Goal: Task Accomplishment & Management: Manage account settings

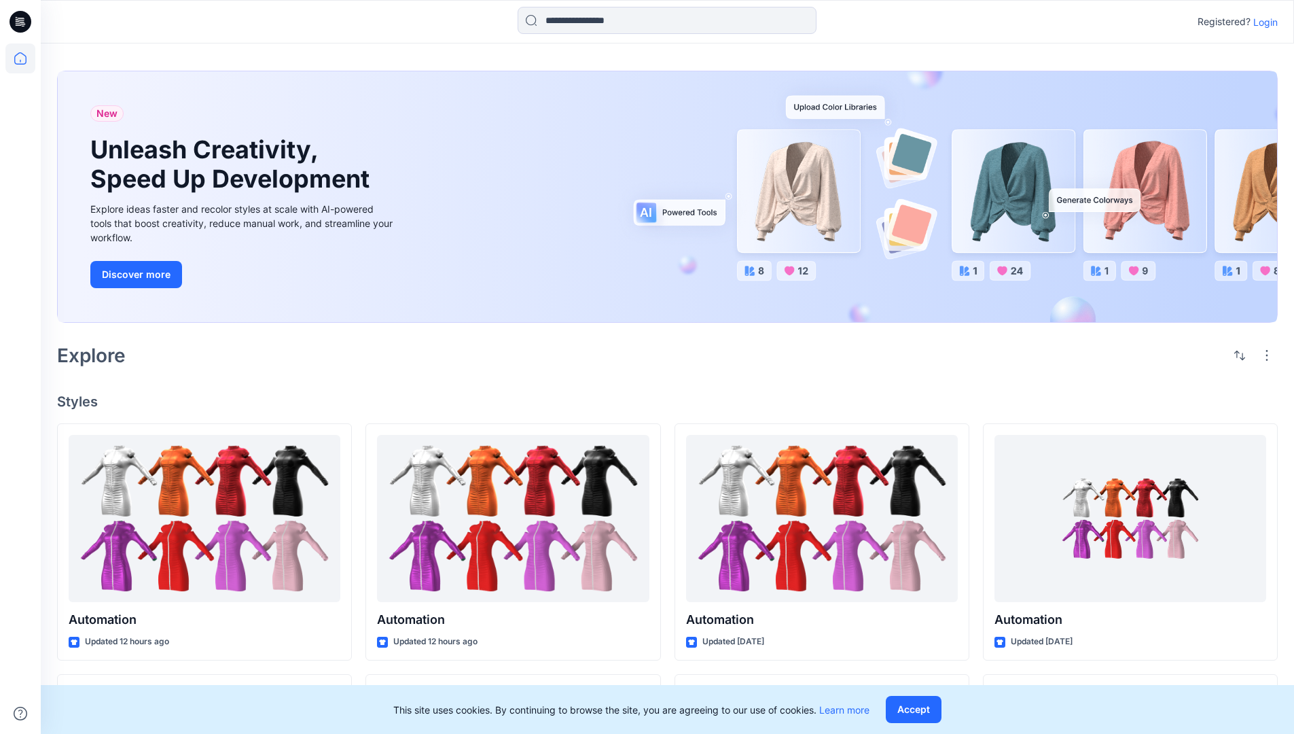
click at [1262, 22] on p "Login" at bounding box center [1265, 22] width 24 height 14
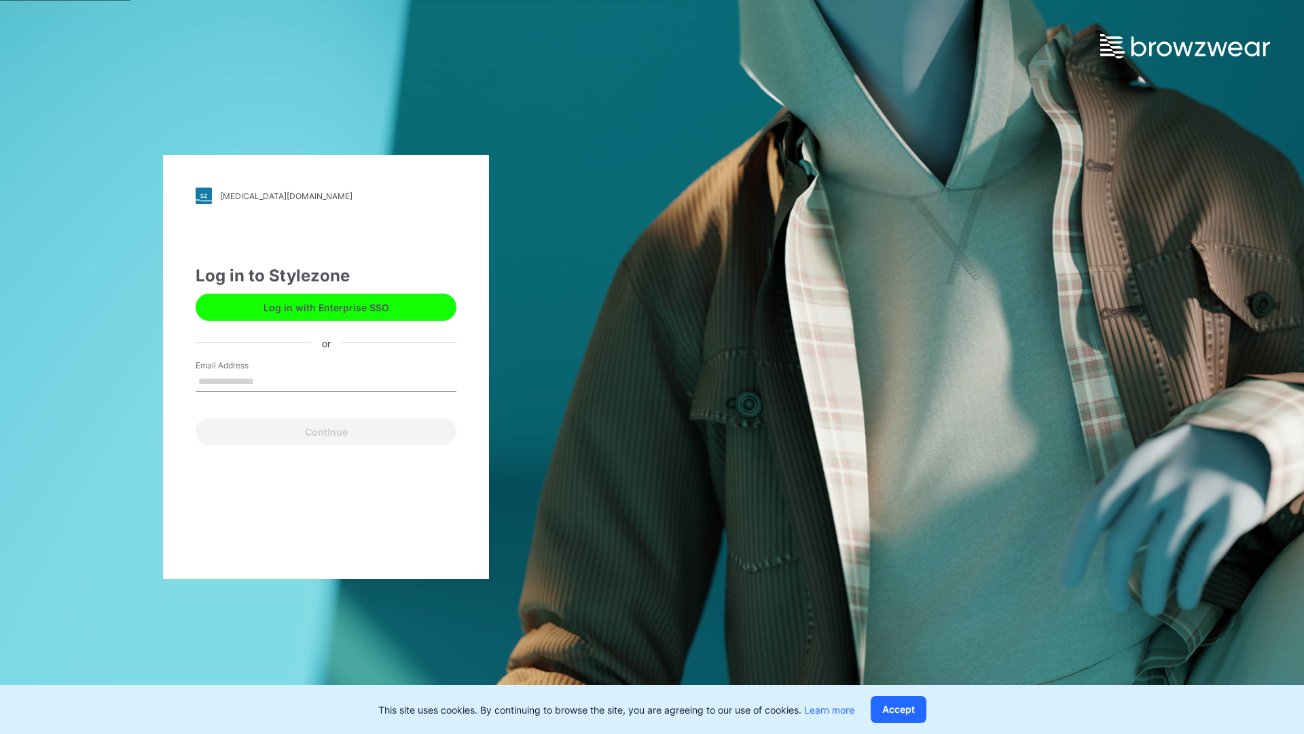
click at [268, 380] on input "Email Address" at bounding box center [326, 382] width 261 height 20
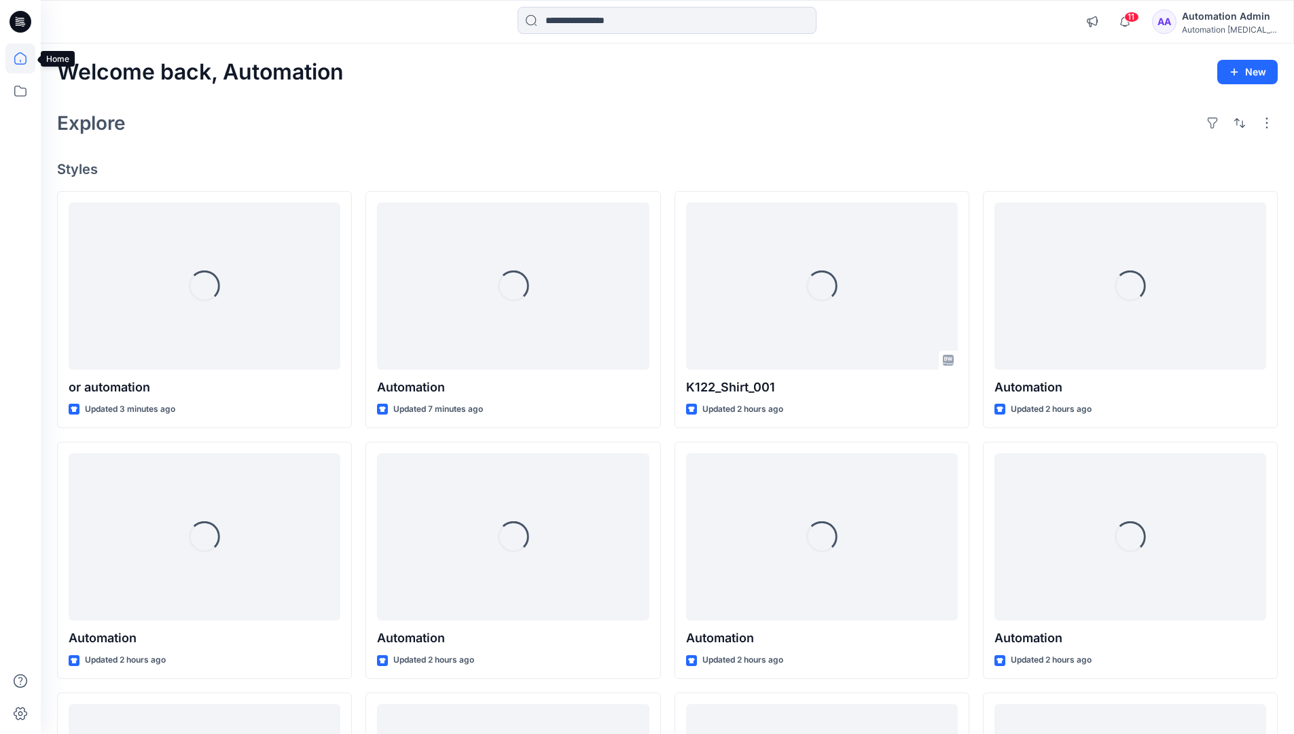
click at [26, 58] on icon at bounding box center [20, 58] width 12 height 12
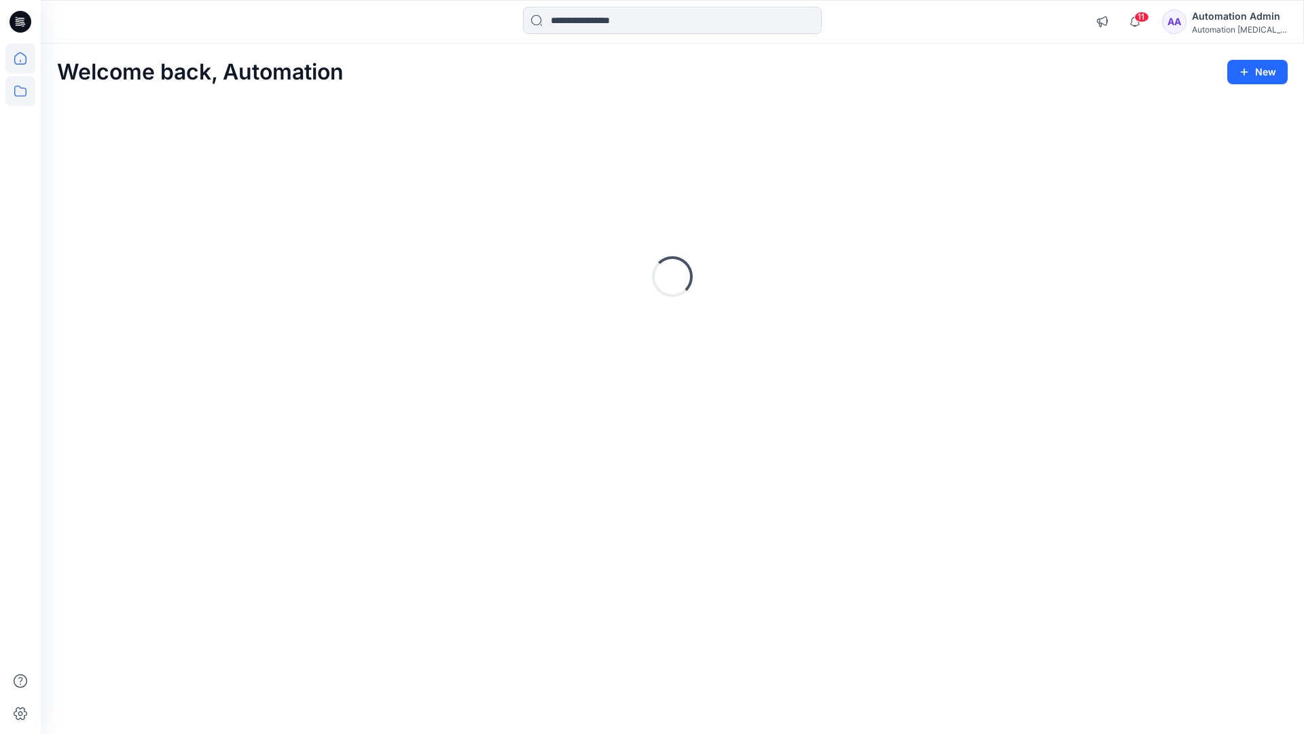
click at [22, 91] on icon at bounding box center [20, 91] width 30 height 30
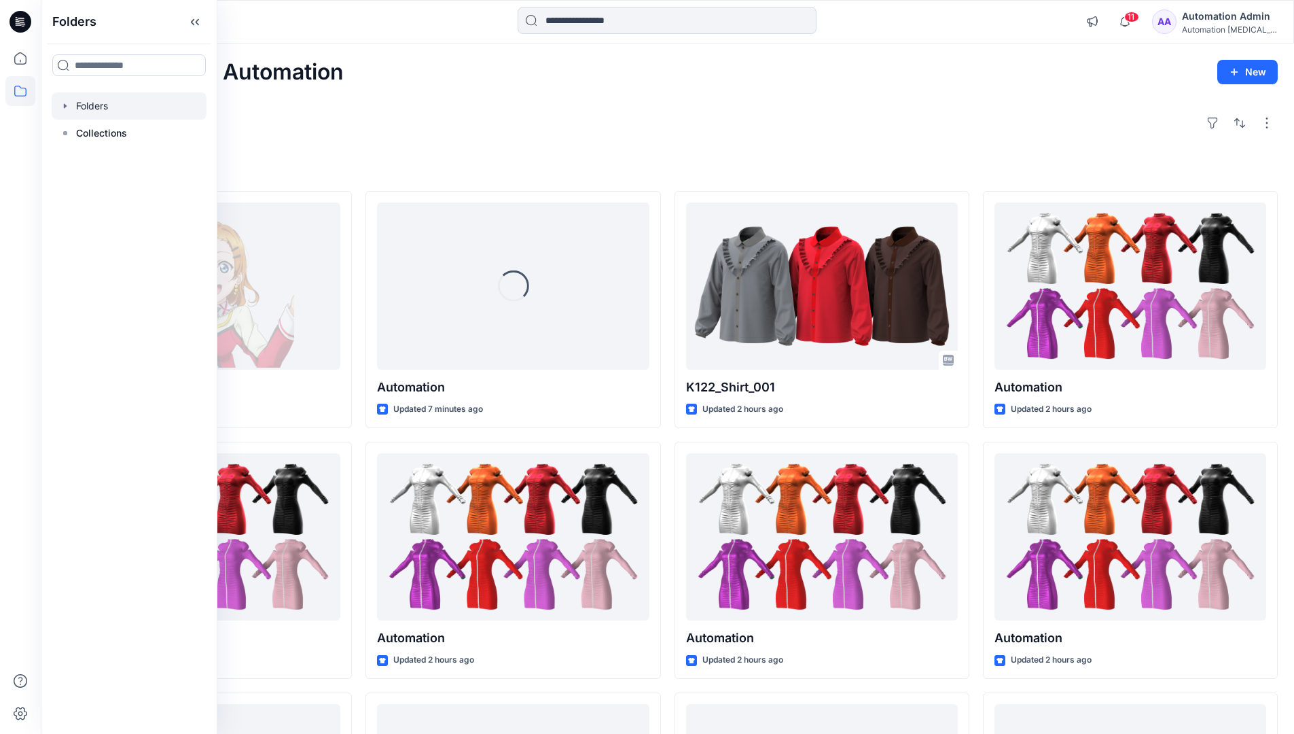
click at [100, 100] on div at bounding box center [129, 105] width 155 height 27
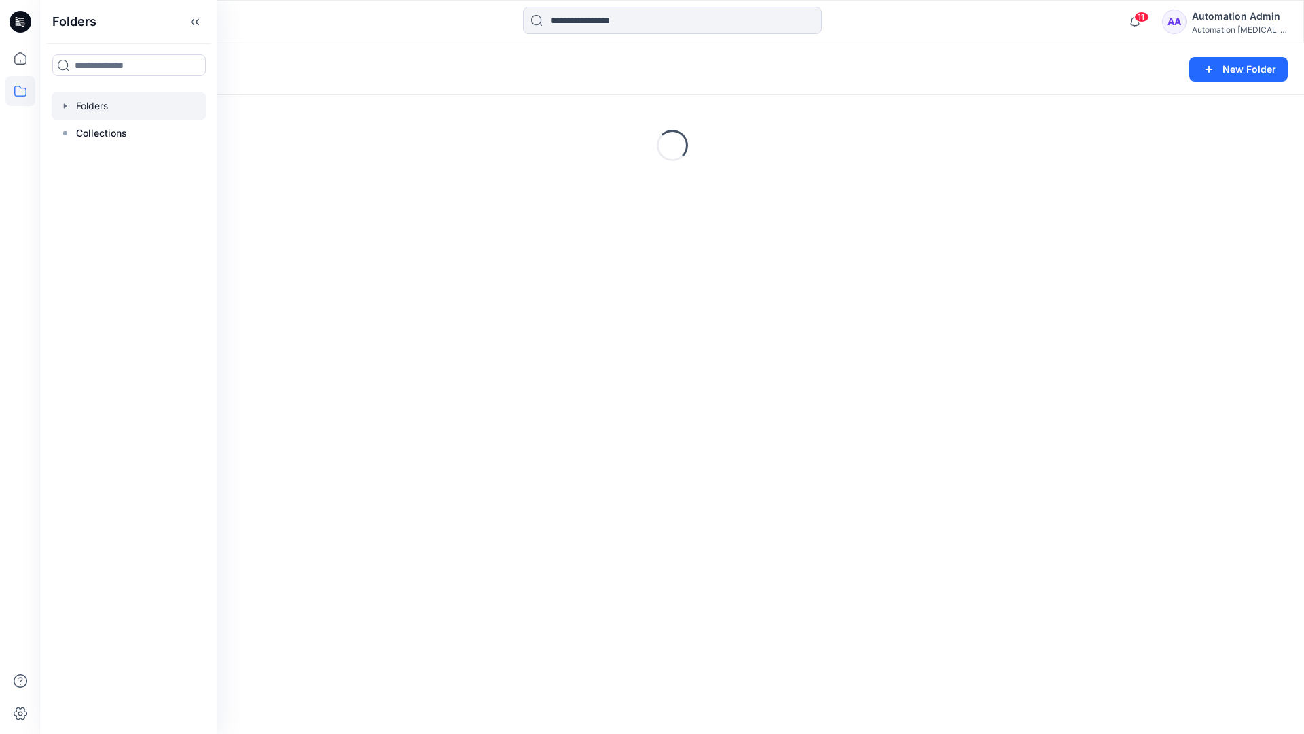
click at [597, 458] on div "Folders New Folder Loading..." at bounding box center [673, 388] width 1264 height 690
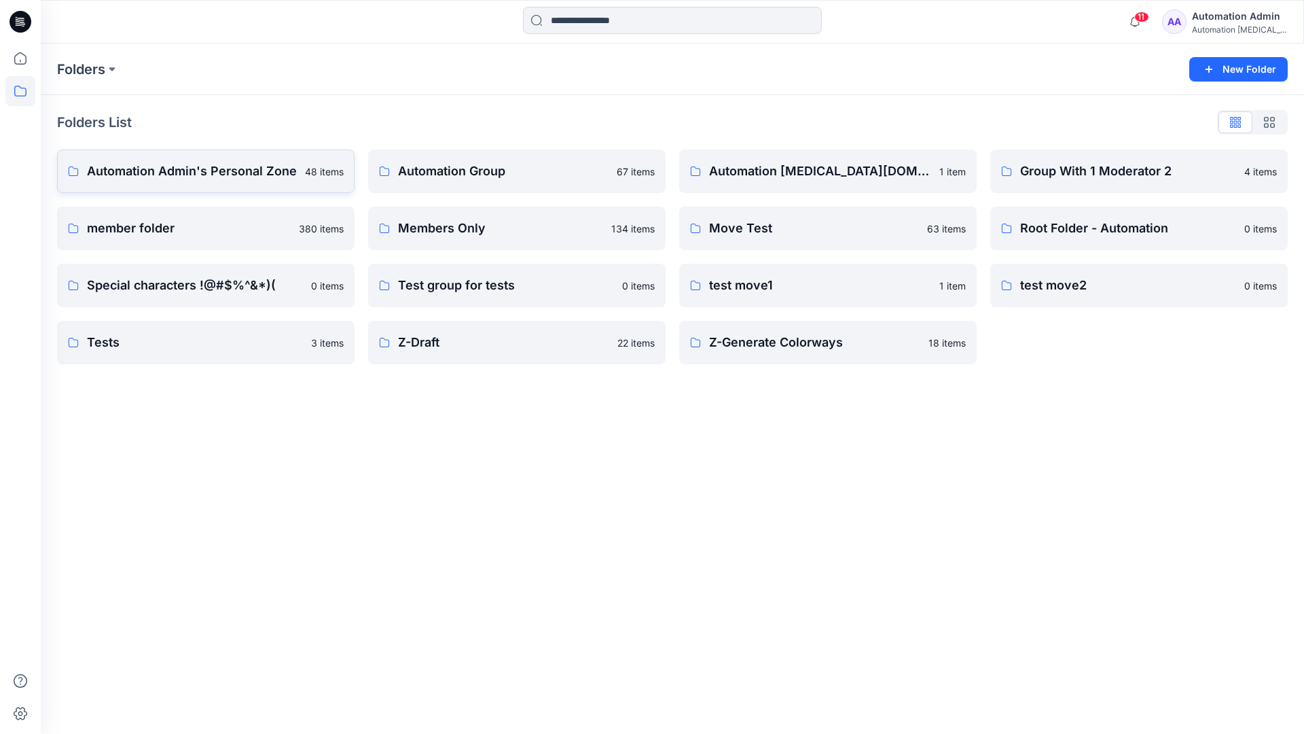
click at [228, 179] on p "Automation Admin's Personal Zone" at bounding box center [192, 171] width 210 height 19
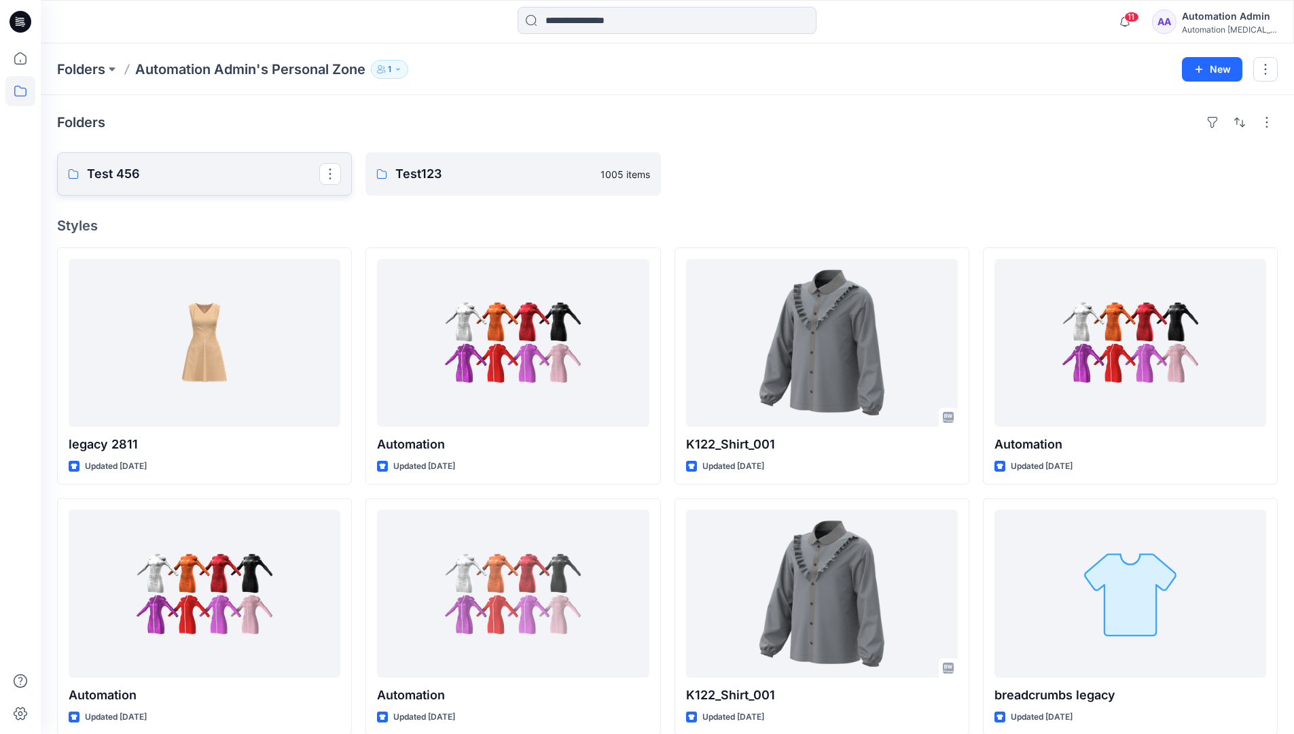
click at [228, 179] on p "Test 456" at bounding box center [203, 173] width 232 height 19
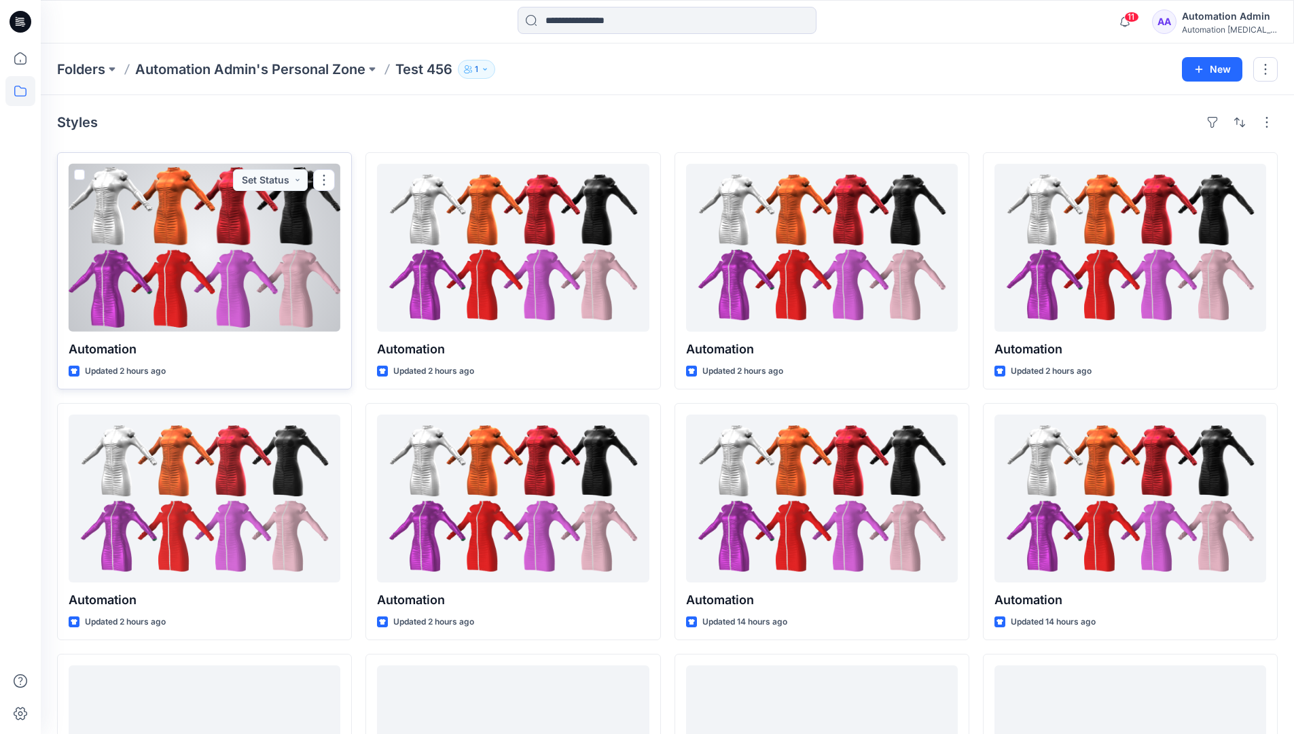
click at [214, 206] on div at bounding box center [205, 248] width 272 height 168
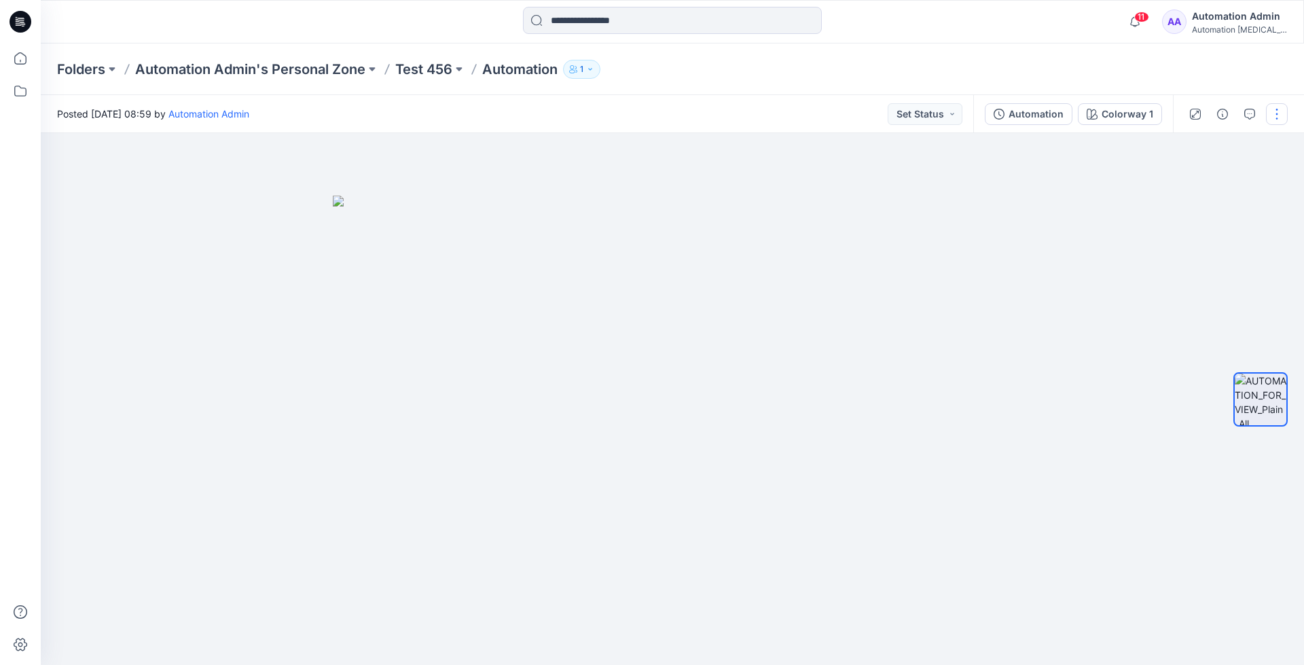
click at [1278, 115] on button "button" at bounding box center [1277, 114] width 22 height 22
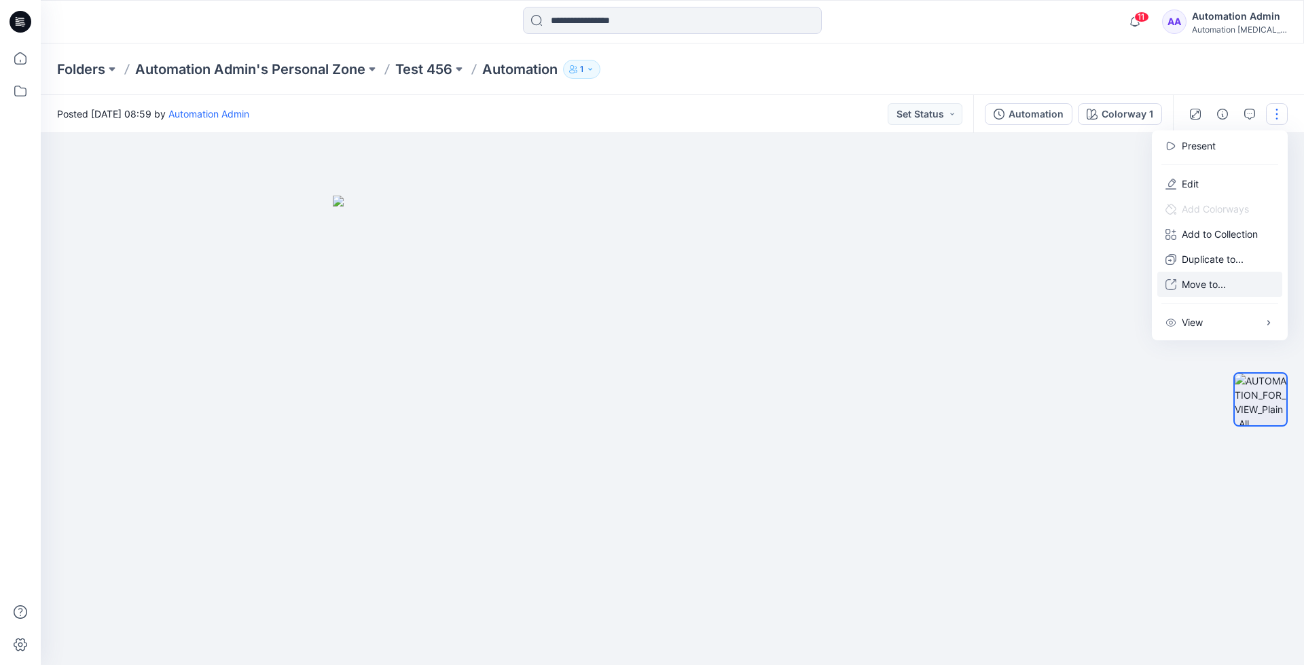
click at [1226, 278] on p "Move to..." at bounding box center [1204, 284] width 44 height 14
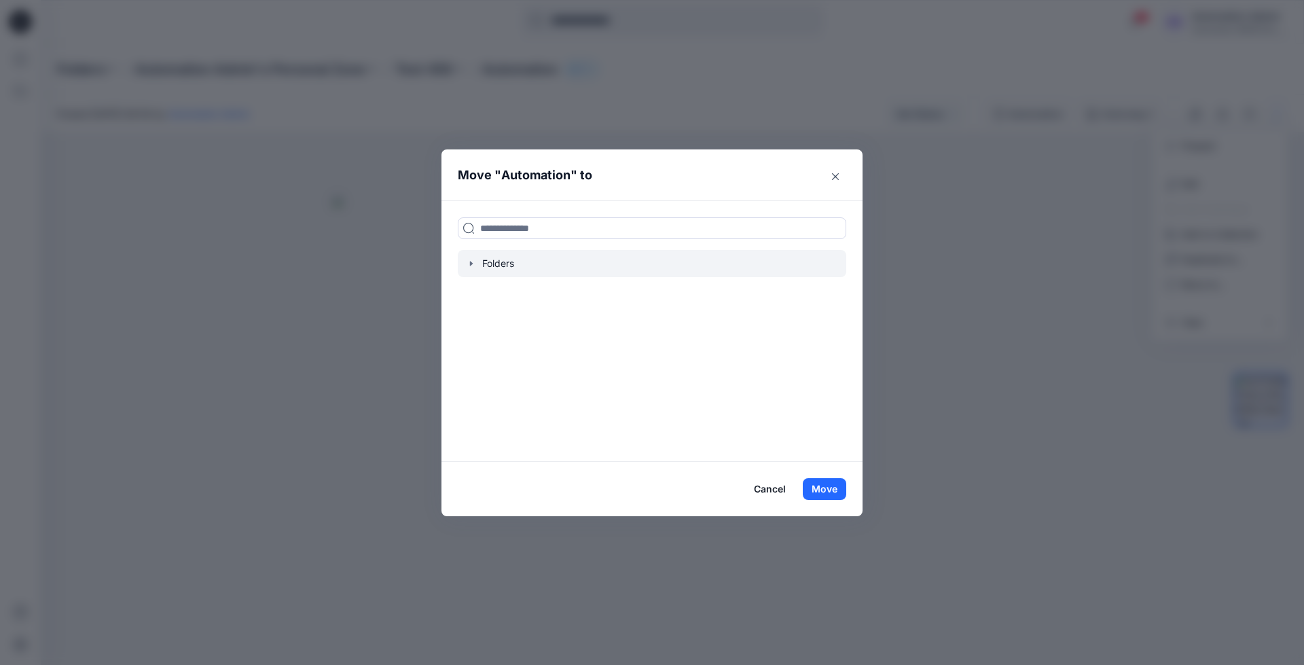
click at [497, 262] on div at bounding box center [652, 263] width 389 height 27
click at [469, 262] on icon "button" at bounding box center [471, 263] width 11 height 11
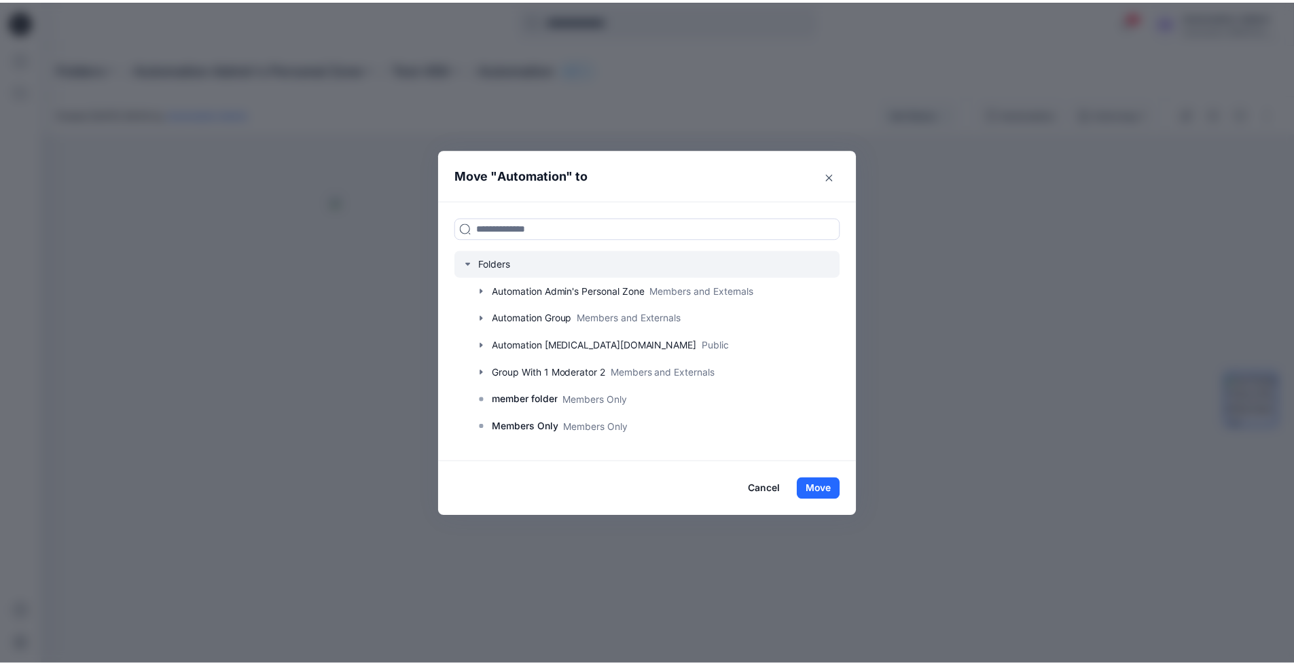
scroll to position [107, 0]
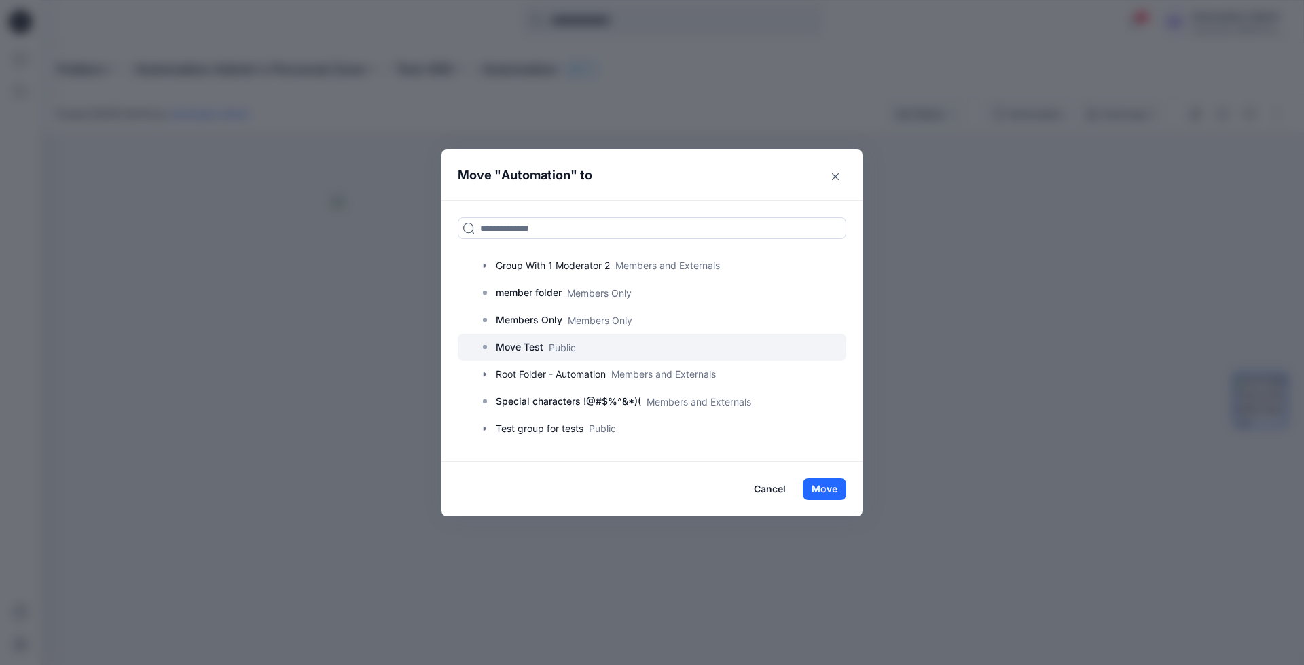
click at [503, 348] on p "Move Test" at bounding box center [520, 347] width 48 height 16
click at [822, 484] on button "Move" at bounding box center [824, 489] width 43 height 22
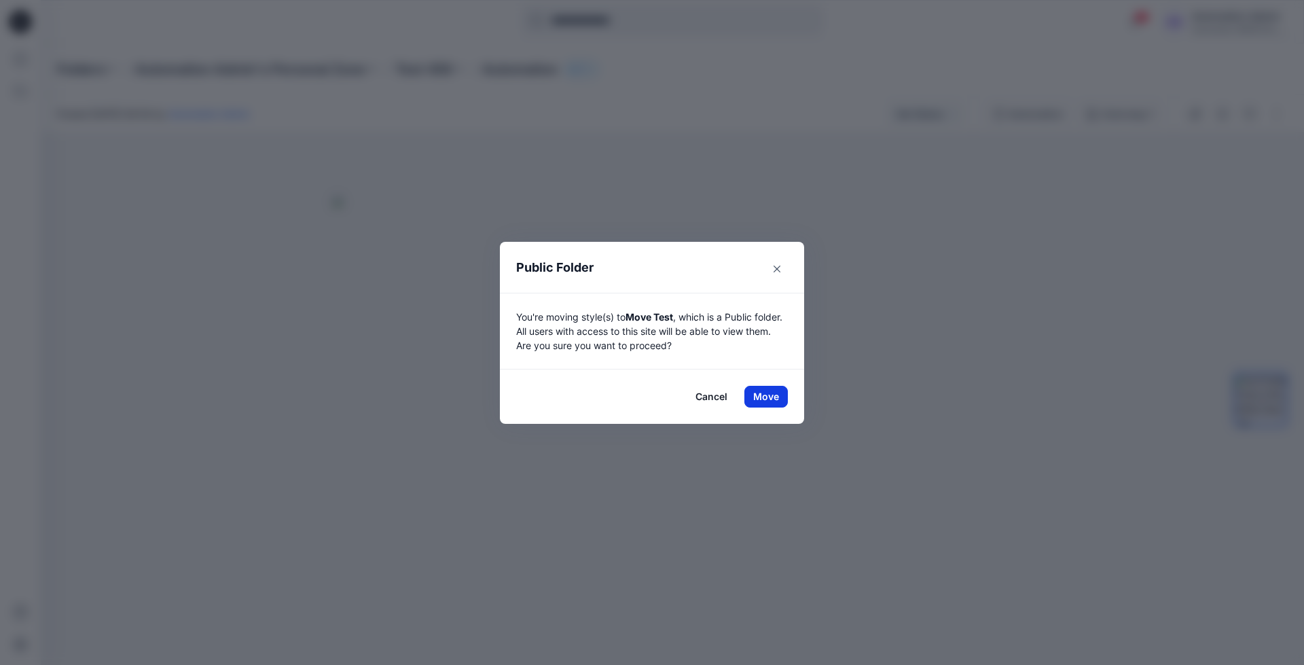
click at [766, 396] on button "Move" at bounding box center [766, 397] width 43 height 22
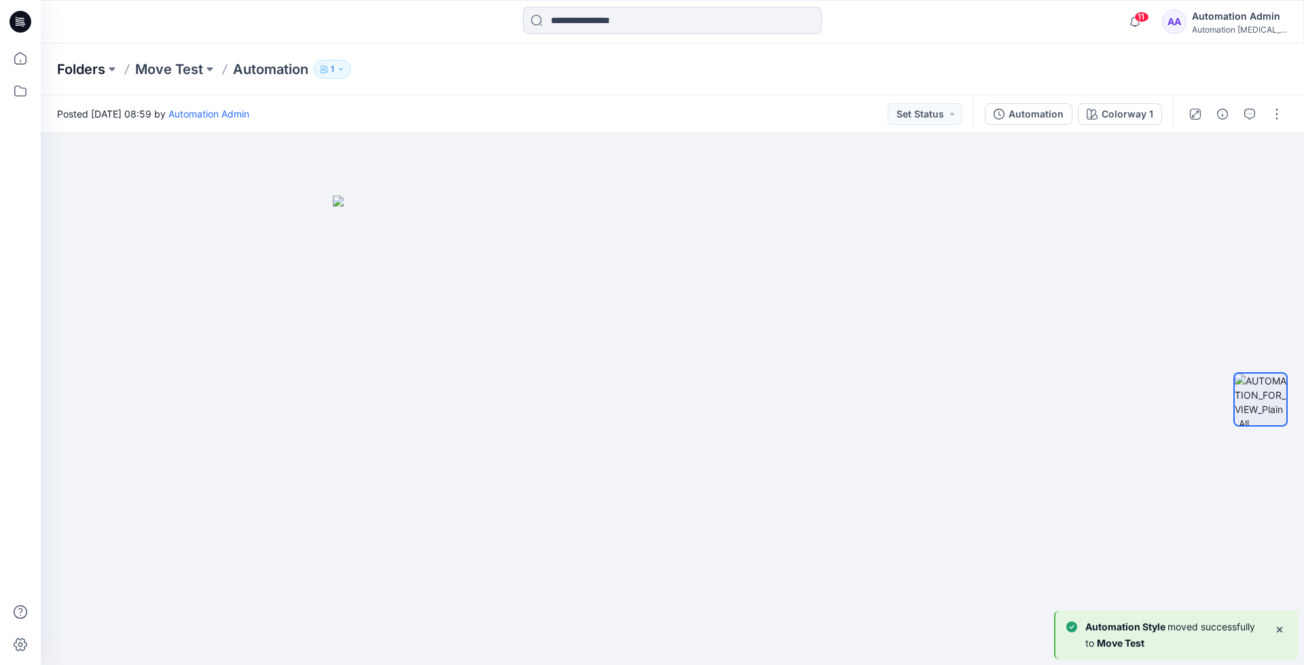
click at [75, 68] on p "Folders" at bounding box center [81, 69] width 48 height 19
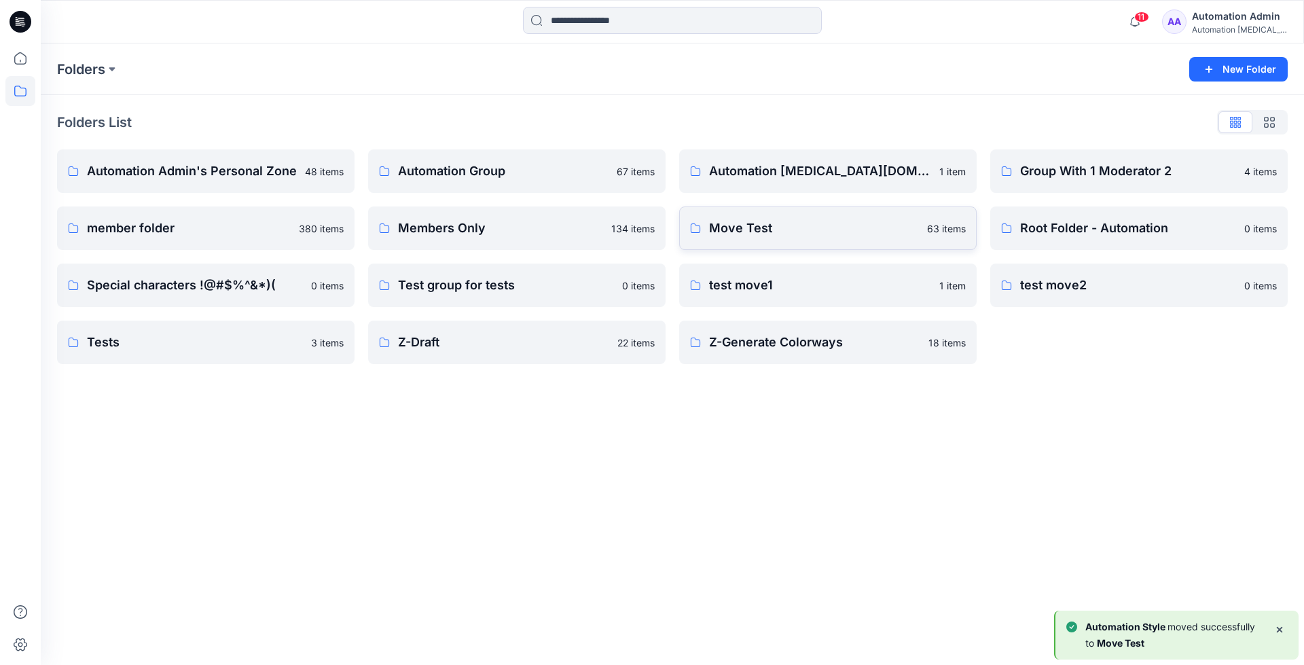
click at [816, 243] on link "Move Test 63 items" at bounding box center [828, 228] width 298 height 43
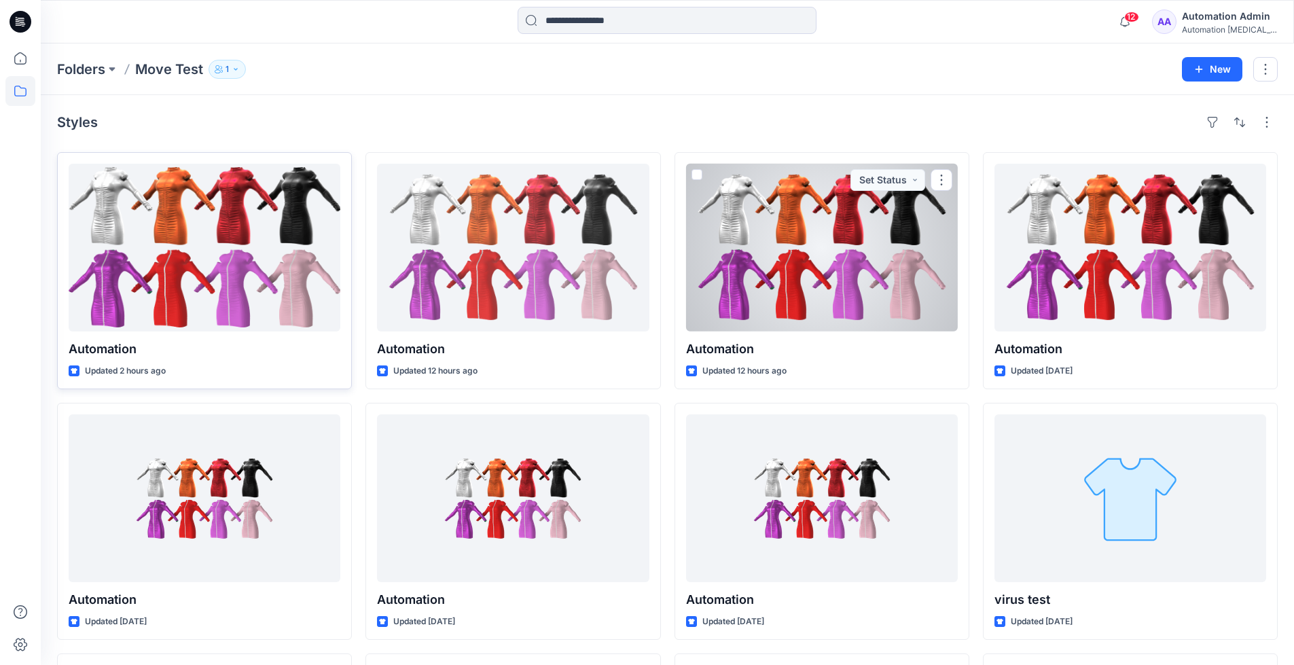
click at [243, 271] on div at bounding box center [205, 248] width 272 height 168
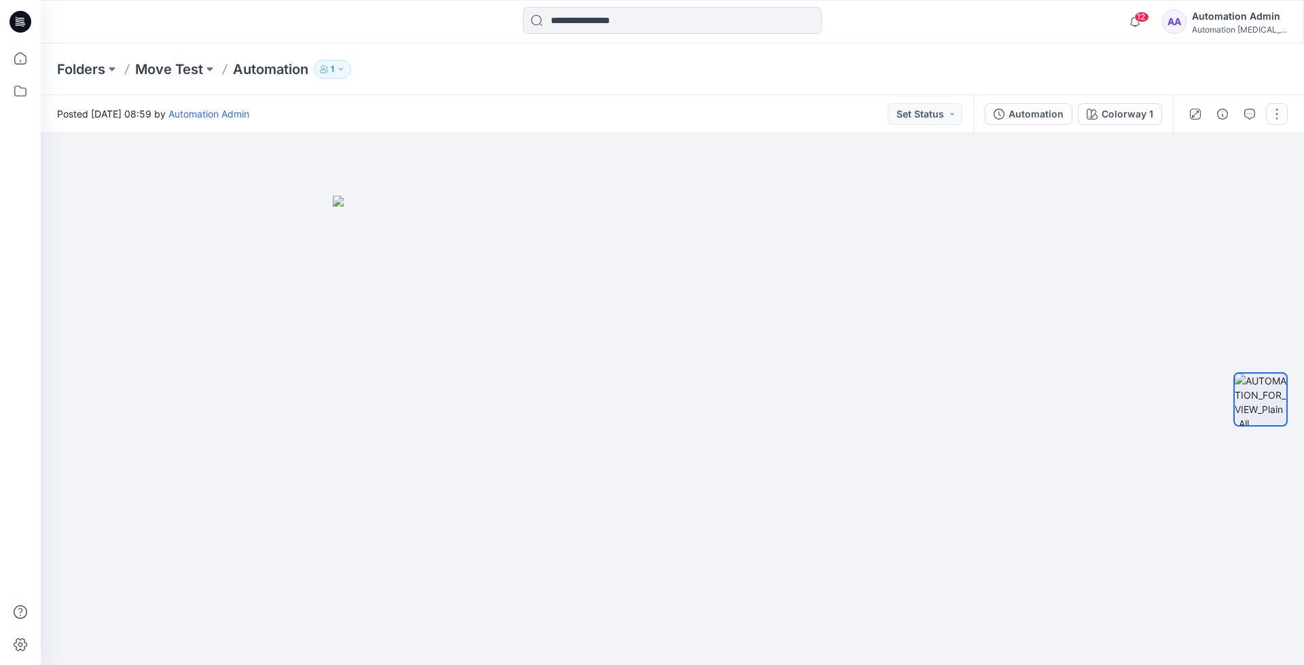
click at [1274, 116] on button "button" at bounding box center [1277, 114] width 22 height 22
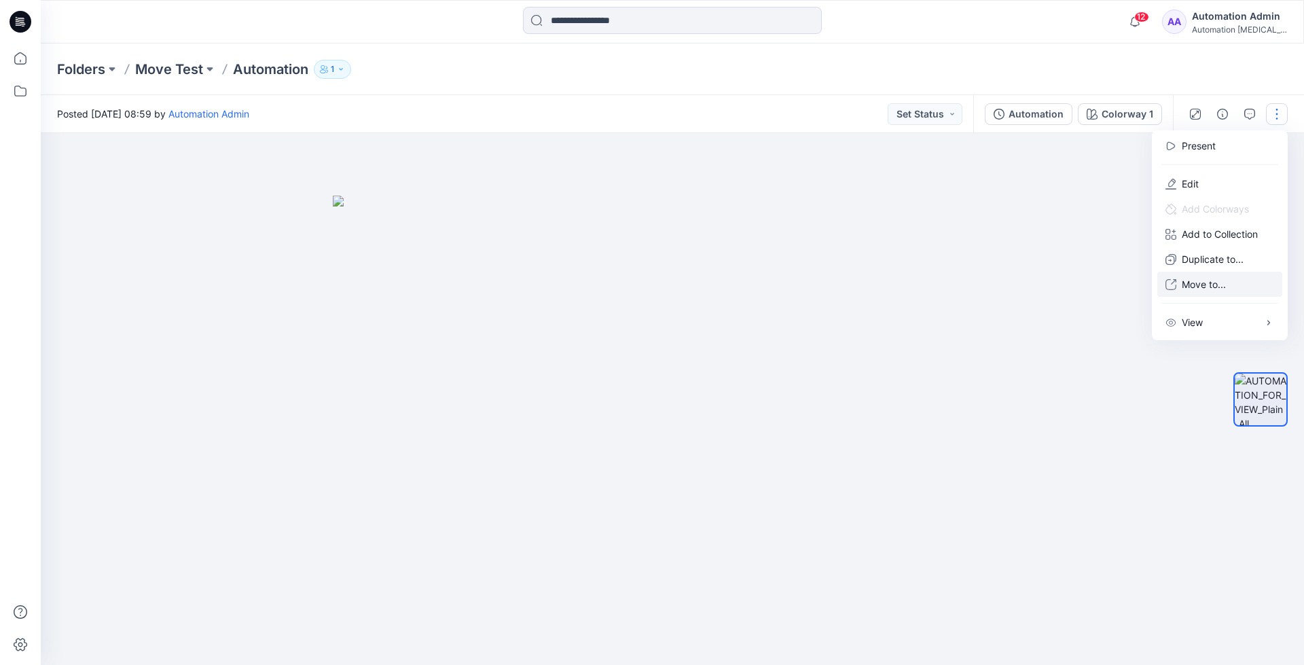
click at [1198, 280] on p "Move to..." at bounding box center [1204, 284] width 44 height 14
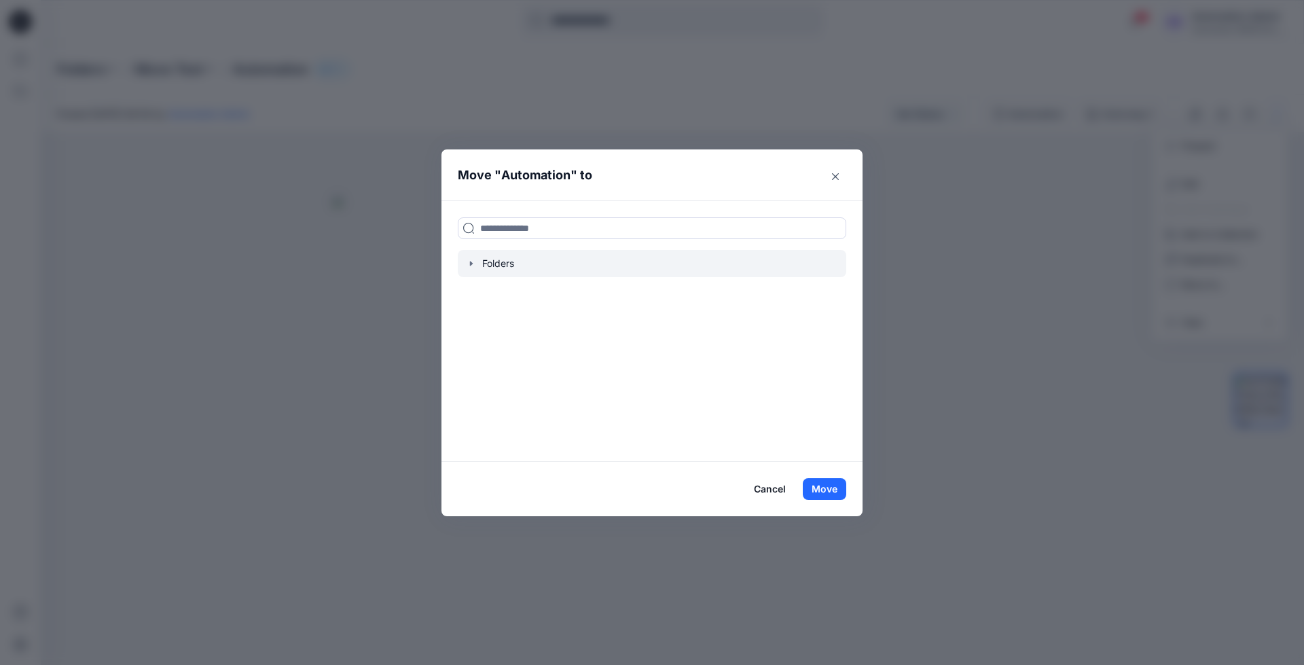
click at [470, 268] on icon "button" at bounding box center [471, 263] width 11 height 11
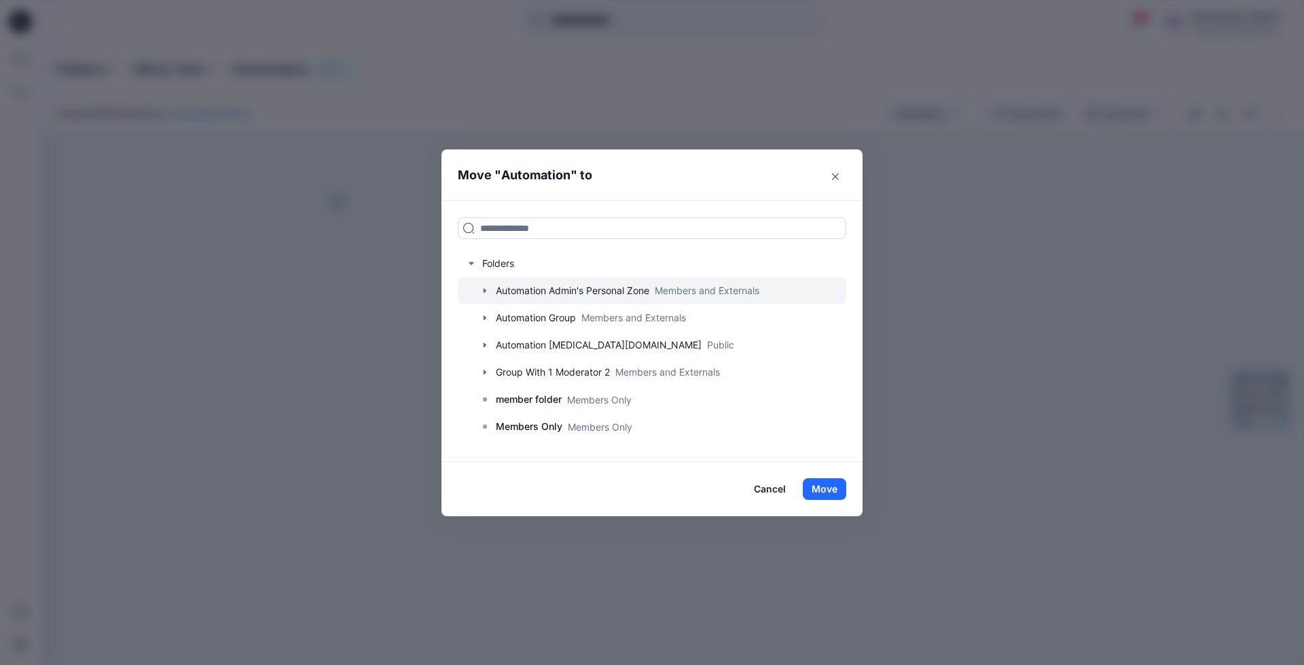
click at [484, 289] on icon "button" at bounding box center [485, 291] width 3 height 5
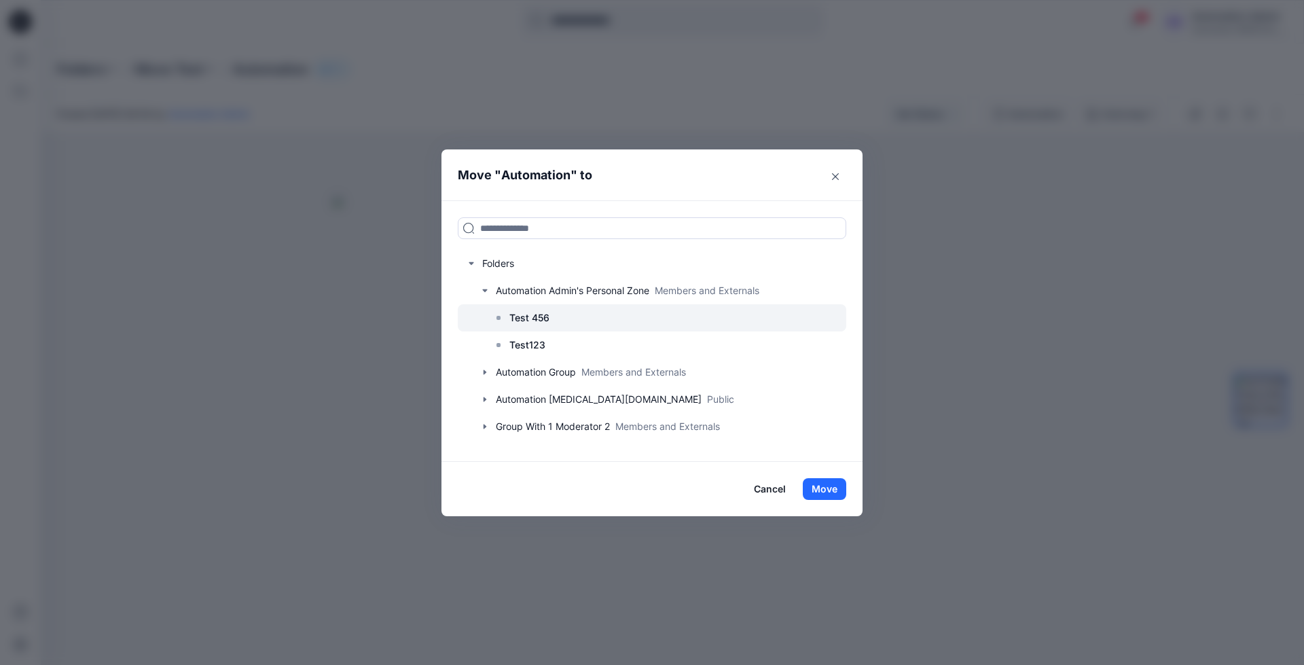
click at [532, 316] on p "Test 456" at bounding box center [529, 318] width 40 height 16
click at [833, 491] on button "Move" at bounding box center [824, 489] width 43 height 22
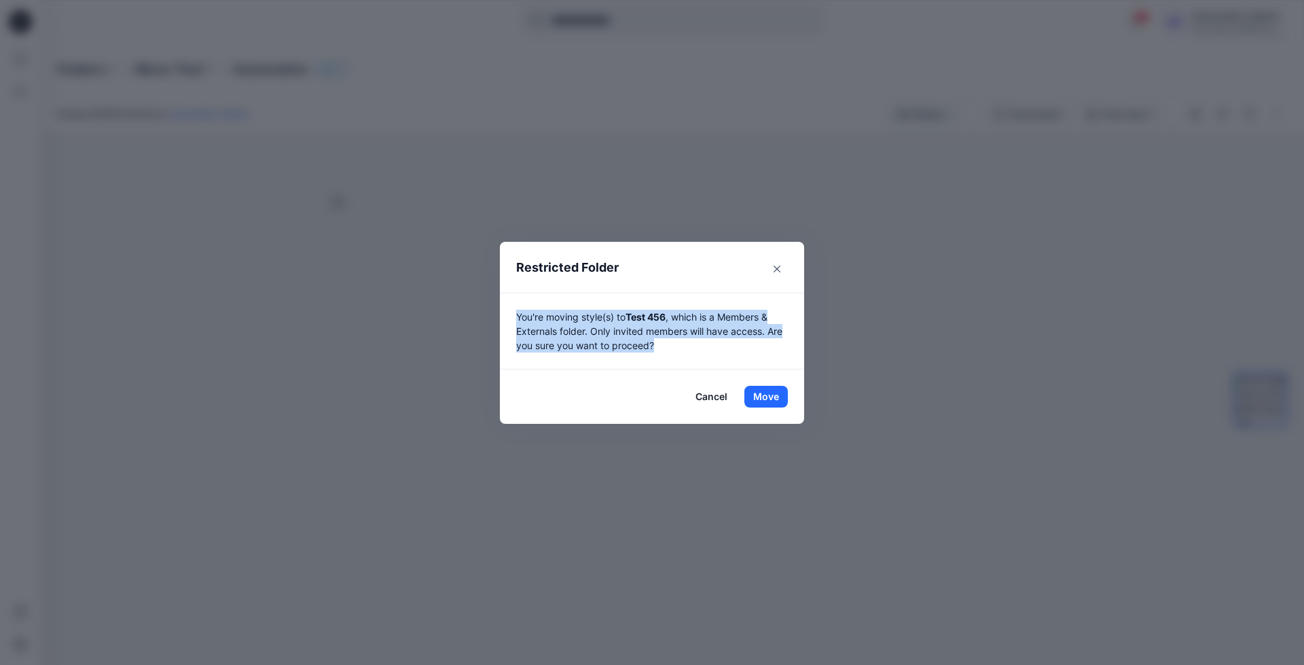
drag, startPoint x: 833, startPoint y: 491, endPoint x: 672, endPoint y: 342, distance: 219.2
click at [672, 342] on p "You're moving style(s) to Test 456 , which is a Members & Externals folder. Onl…" at bounding box center [652, 331] width 272 height 43
click at [766, 393] on button "Move" at bounding box center [766, 397] width 43 height 22
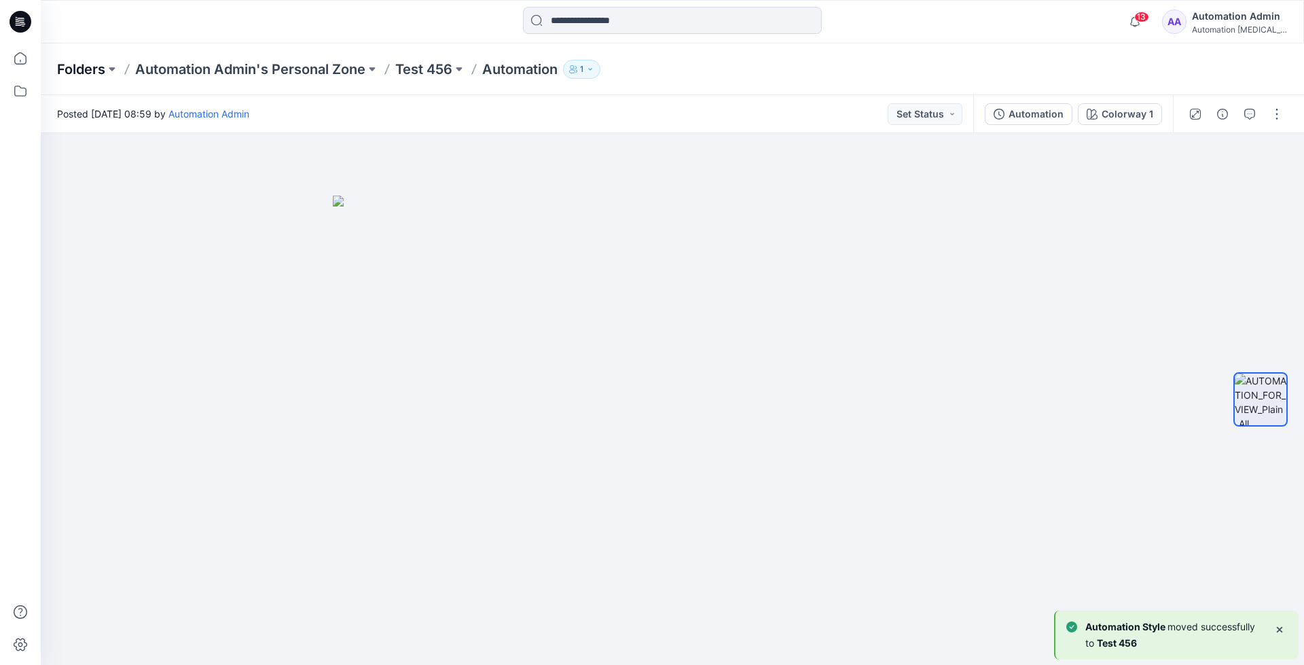
click at [79, 72] on p "Folders" at bounding box center [81, 69] width 48 height 19
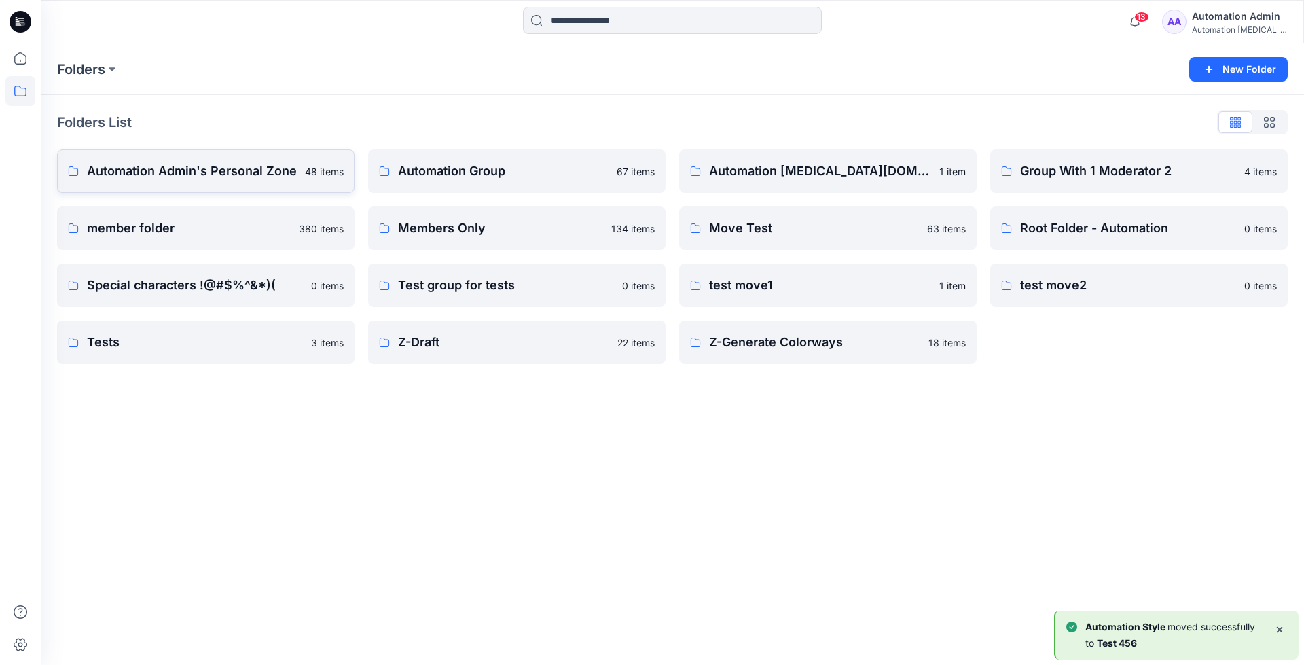
click at [166, 171] on p "Automation Admin's Personal Zone" at bounding box center [192, 171] width 210 height 19
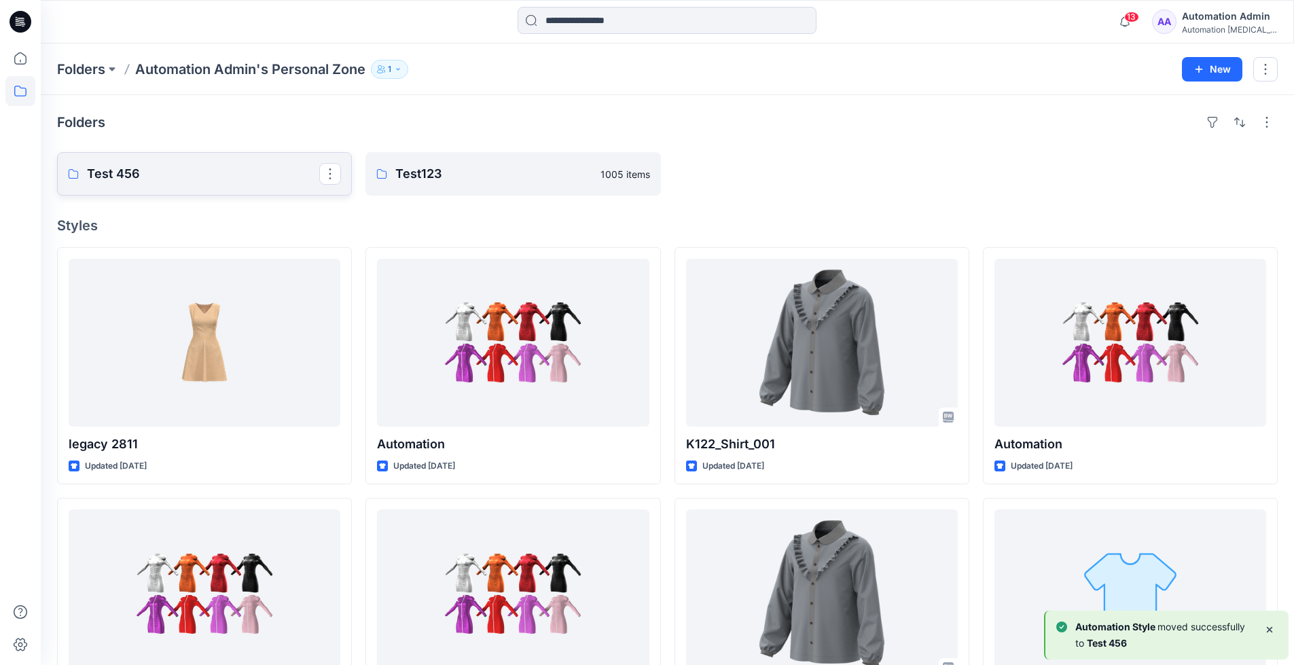
click at [166, 171] on p "Test 456" at bounding box center [203, 173] width 232 height 19
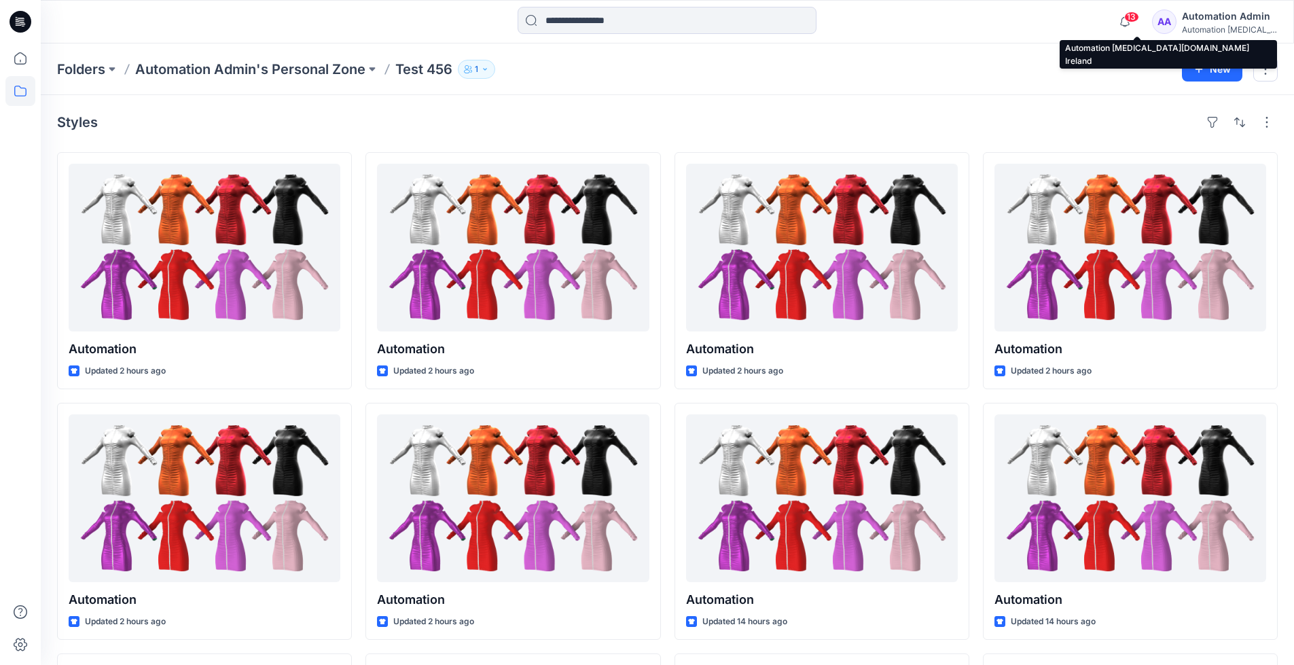
click at [1211, 26] on div "Automation [MEDICAL_DATA]..." at bounding box center [1229, 29] width 95 height 10
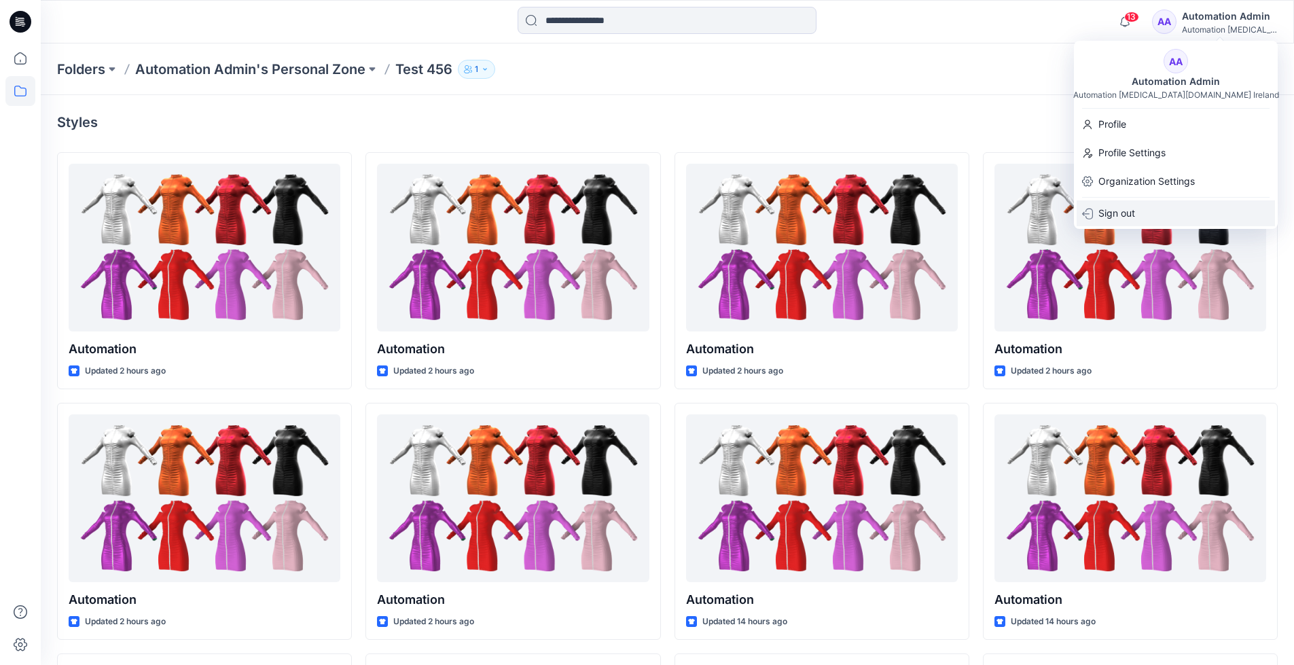
click at [1129, 213] on p "Sign out" at bounding box center [1116, 213] width 37 height 26
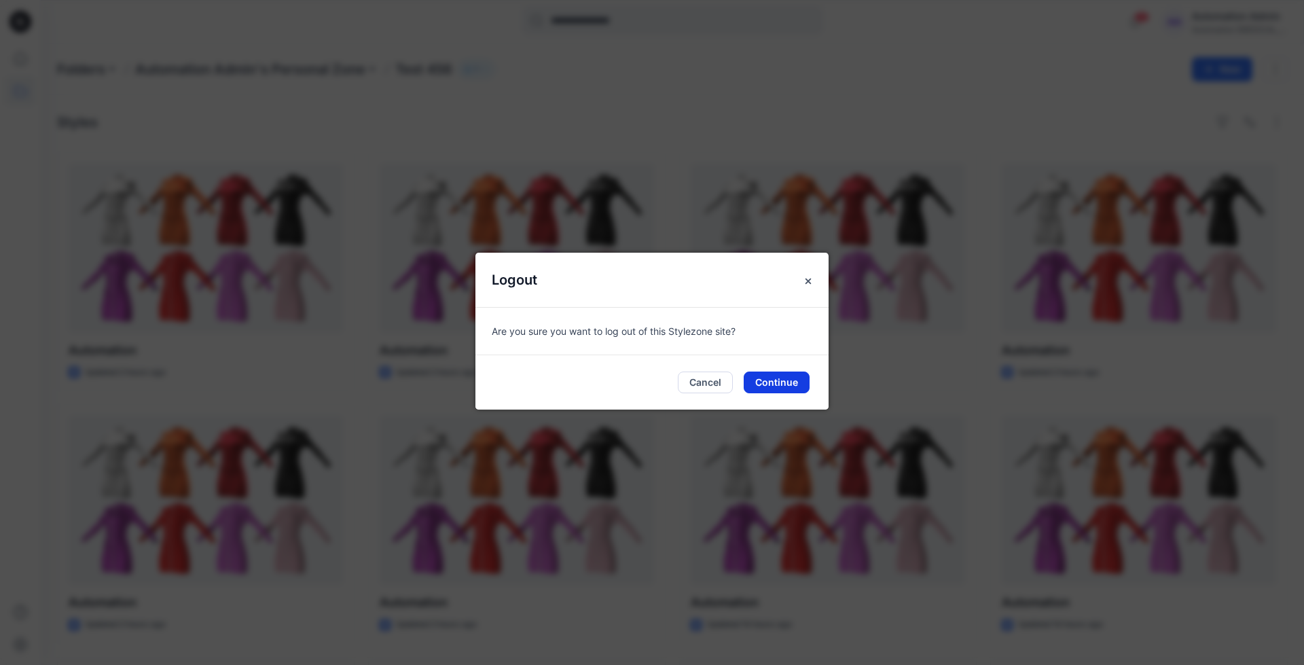
click at [793, 380] on button "Continue" at bounding box center [777, 383] width 66 height 22
